Goal: Information Seeking & Learning: Learn about a topic

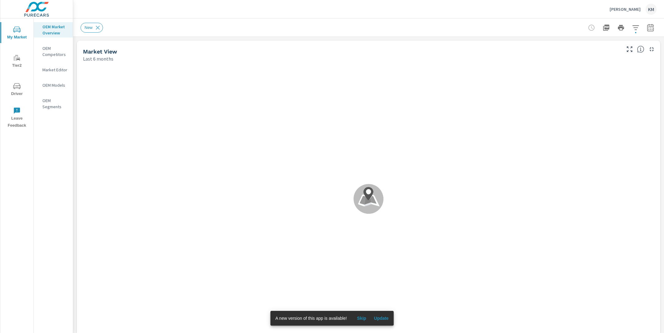
click at [382, 317] on span "Update" at bounding box center [381, 319] width 15 height 6
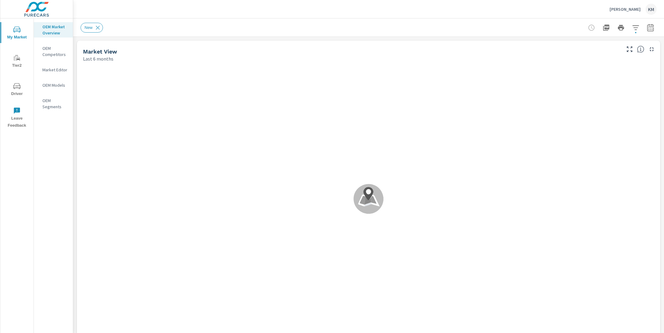
click at [251, 35] on div "New" at bounding box center [369, 27] width 576 height 18
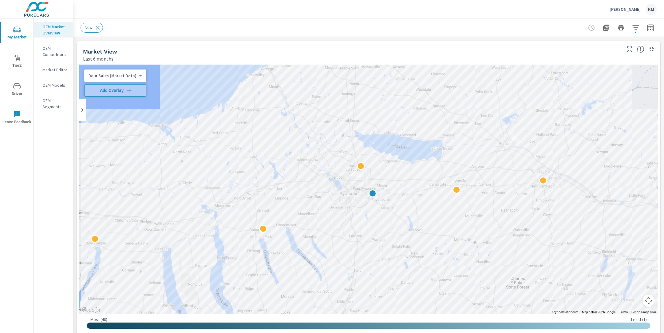
click at [300, 54] on div "Market View" at bounding box center [351, 51] width 537 height 7
click at [635, 25] on icon "button" at bounding box center [636, 27] width 6 height 5
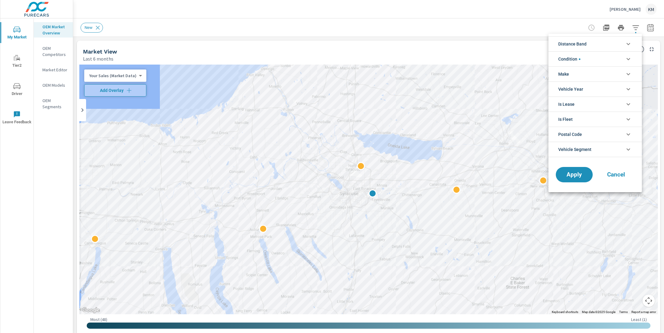
click at [587, 47] on span "Distance Band" at bounding box center [573, 44] width 28 height 15
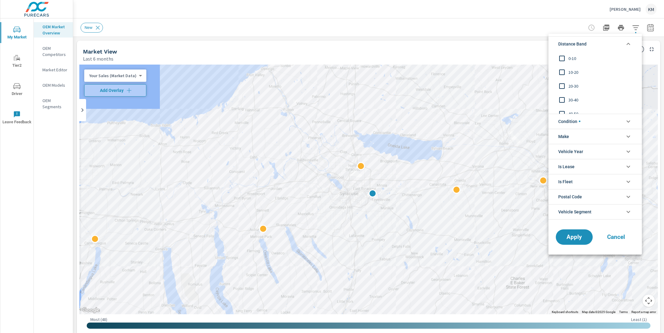
click at [570, 59] on span "0-10" at bounding box center [602, 58] width 67 height 7
click at [570, 73] on span "10-20" at bounding box center [602, 72] width 67 height 7
click at [567, 86] on input "filter options" at bounding box center [562, 86] width 13 height 13
click at [580, 236] on span "Apply" at bounding box center [574, 237] width 25 height 6
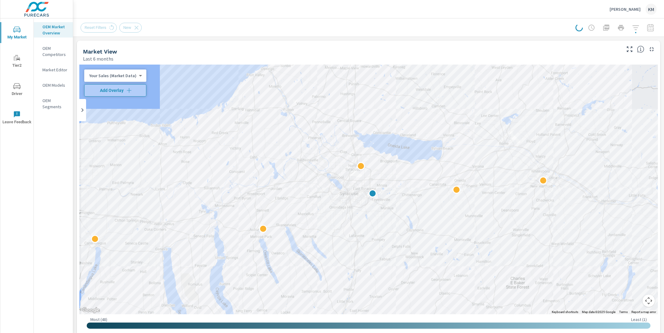
click at [417, 49] on div "Market View" at bounding box center [351, 51] width 537 height 7
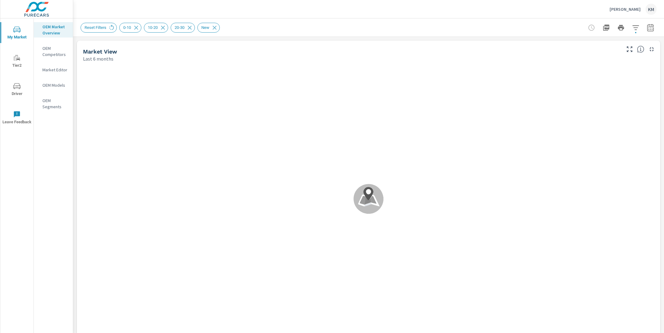
click at [409, 33] on div "Reset Filters 0-10 10-20 20-30 New" at bounding box center [369, 27] width 576 height 18
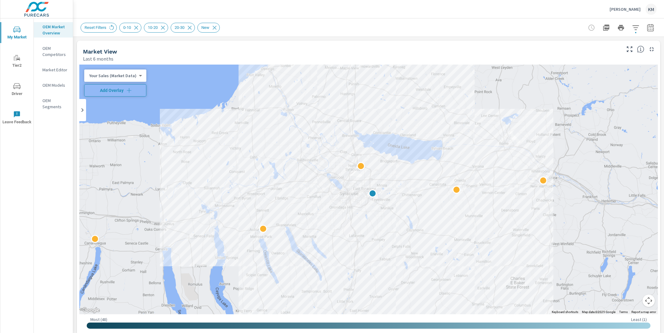
click at [111, 89] on span "Add Overlay" at bounding box center [115, 90] width 57 height 6
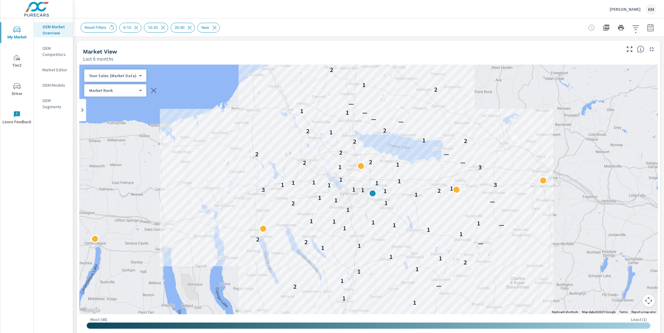
click at [429, 33] on div "Reset Filters 0-10 10-20 20-30 New" at bounding box center [369, 27] width 576 height 18
click at [651, 28] on icon "button" at bounding box center [651, 28] width 4 height 2
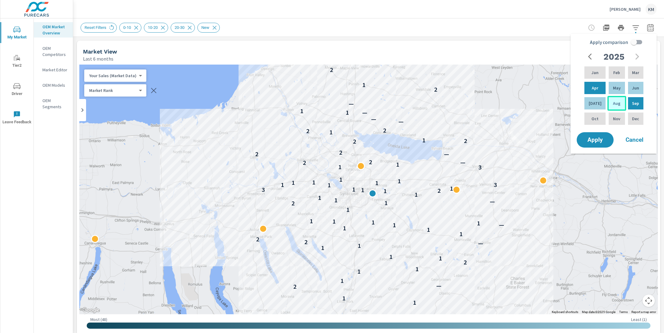
click at [613, 103] on p "Aug" at bounding box center [616, 103] width 7 height 6
click at [636, 75] on p "Mar" at bounding box center [635, 73] width 7 height 6
click at [634, 43] on input "Apply comparison" at bounding box center [634, 42] width 35 height 12
checkbox input "true"
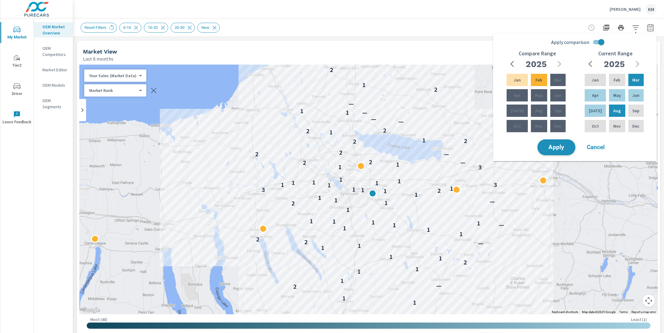
click at [554, 154] on button "Apply" at bounding box center [557, 147] width 38 height 16
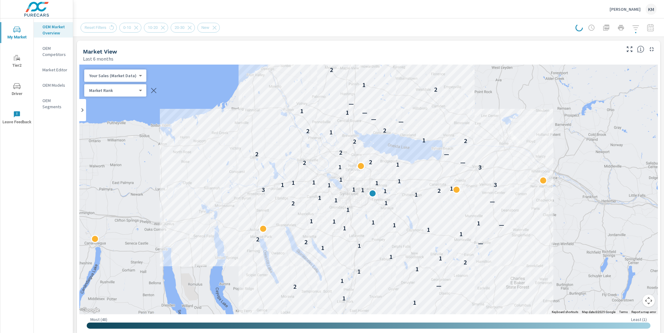
click at [321, 54] on div "Market View" at bounding box center [351, 51] width 537 height 7
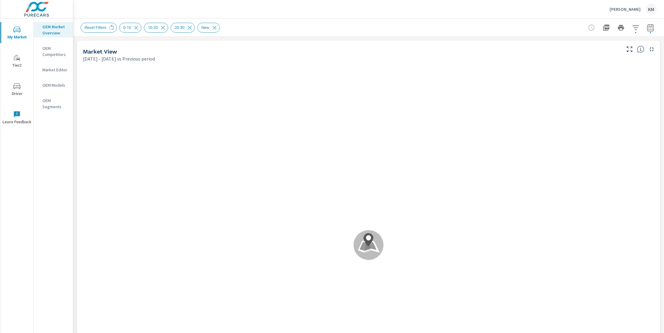
click at [326, 23] on div "Reset Filters 0-10 10-20 20-30 New" at bounding box center [326, 28] width 490 height 10
click at [317, 25] on div "Reset Filters 0-10 10-20 20-30 New" at bounding box center [326, 28] width 490 height 10
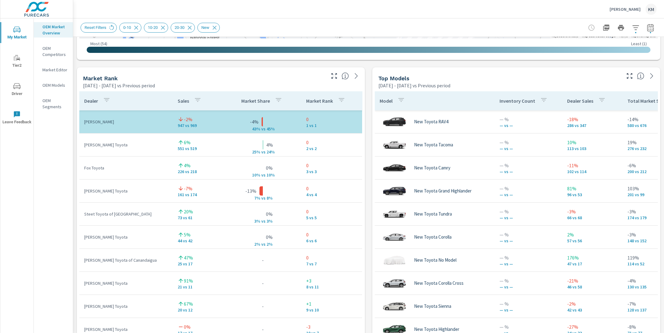
scroll to position [369, 0]
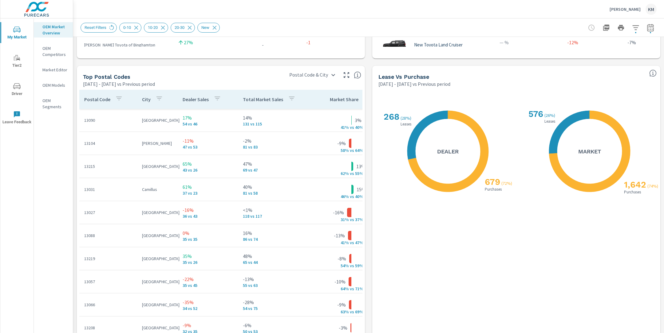
scroll to position [700, 0]
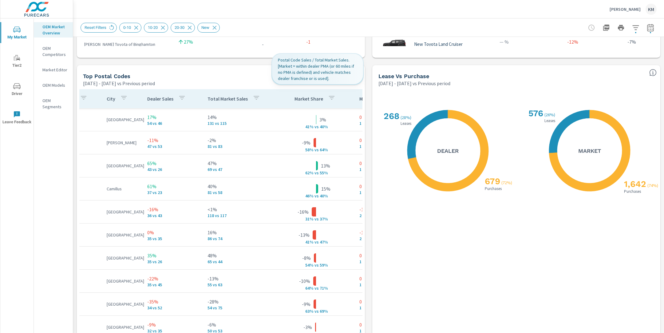
scroll to position [0, 38]
click at [329, 100] on icon "button" at bounding box center [328, 97] width 7 height 7
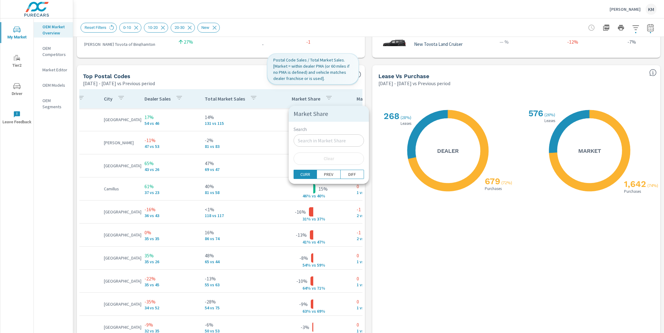
click at [362, 135] on div at bounding box center [332, 166] width 664 height 333
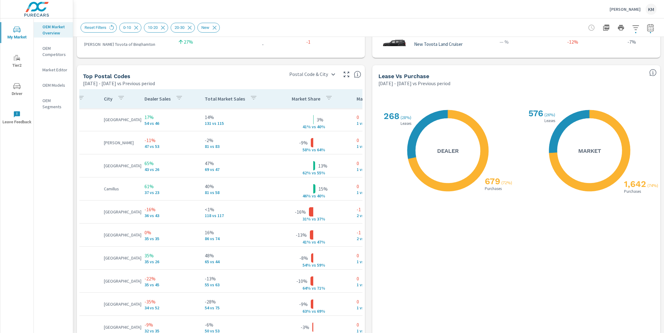
click at [248, 80] on div "[DATE] - [DATE] vs Previous period" at bounding box center [182, 83] width 198 height 7
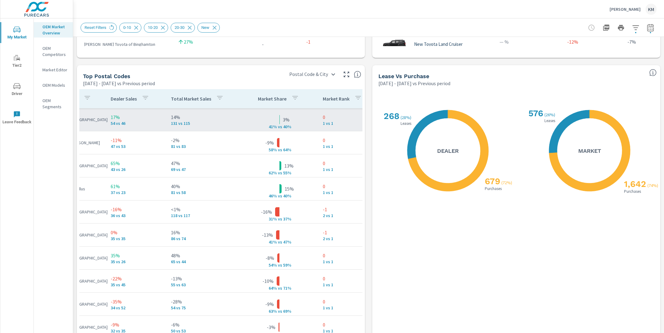
scroll to position [0, 78]
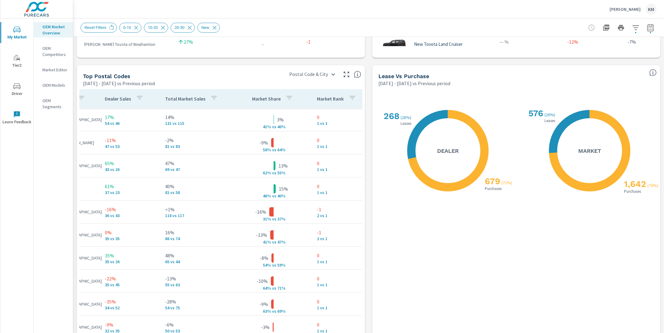
click at [288, 94] on icon "button" at bounding box center [289, 97] width 7 height 7
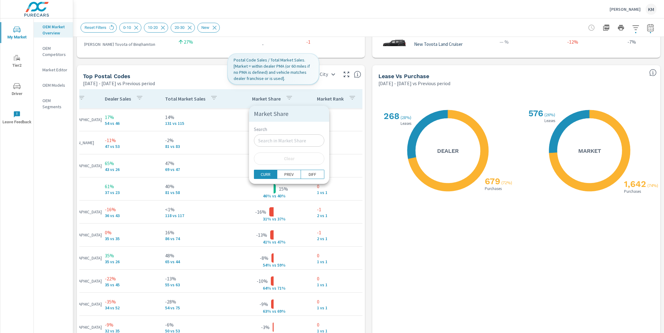
click at [310, 99] on div at bounding box center [332, 166] width 664 height 333
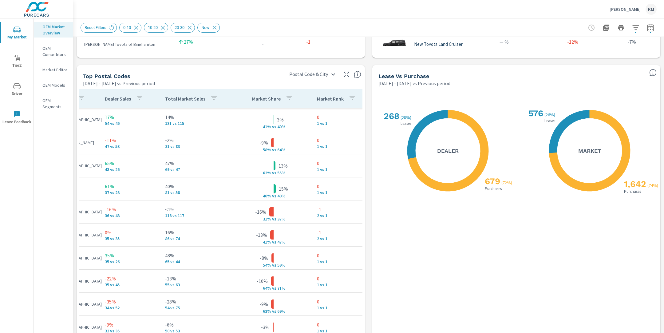
click at [269, 99] on p "Market Share" at bounding box center [266, 99] width 29 height 6
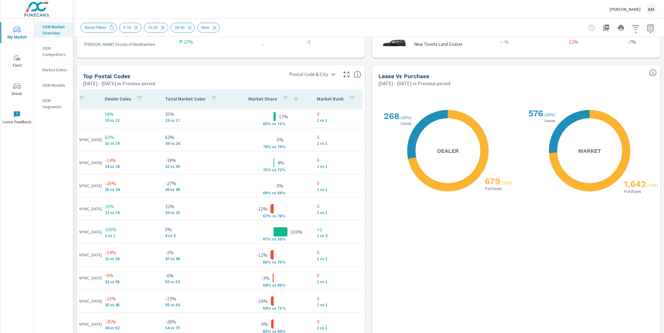
scroll to position [0, 78]
